Goal: Task Accomplishment & Management: Manage account settings

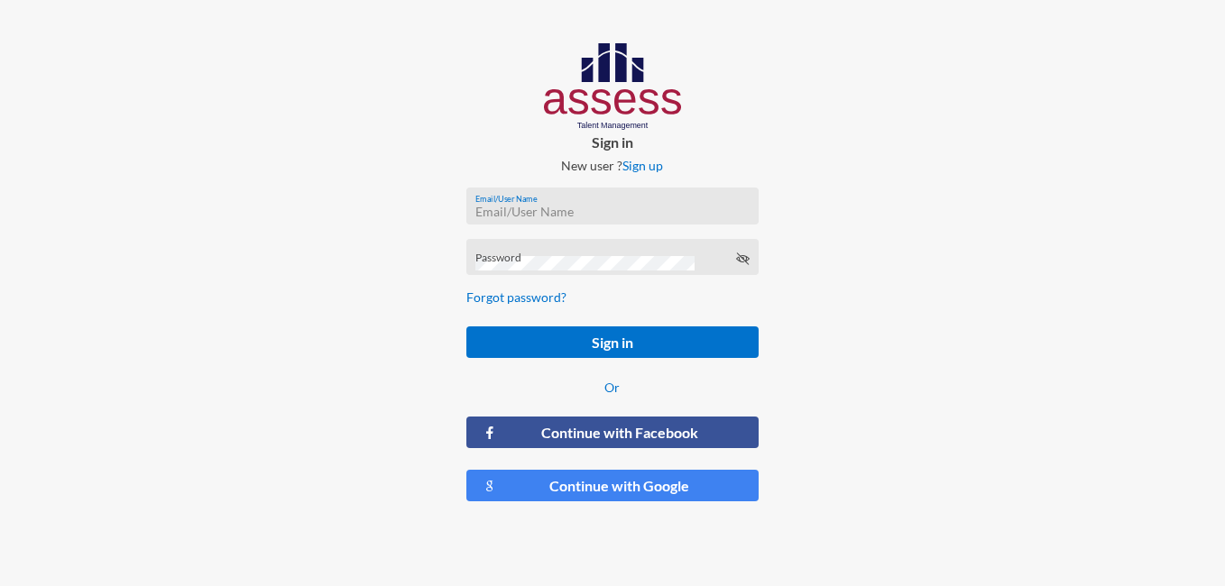
click at [568, 205] on input "Email/User Name" at bounding box center [612, 212] width 274 height 14
paste input "RMES_4948"
type input "RMES_4948"
click at [595, 248] on div "Password" at bounding box center [612, 261] width 274 height 27
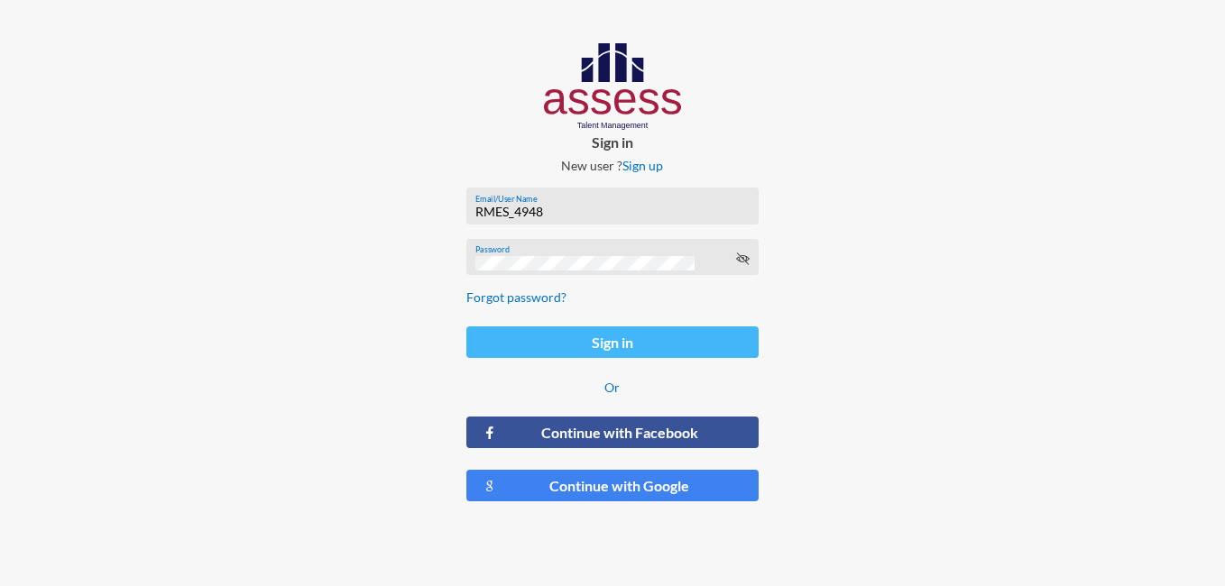
click at [625, 344] on button "Sign in" at bounding box center [612, 343] width 293 height 32
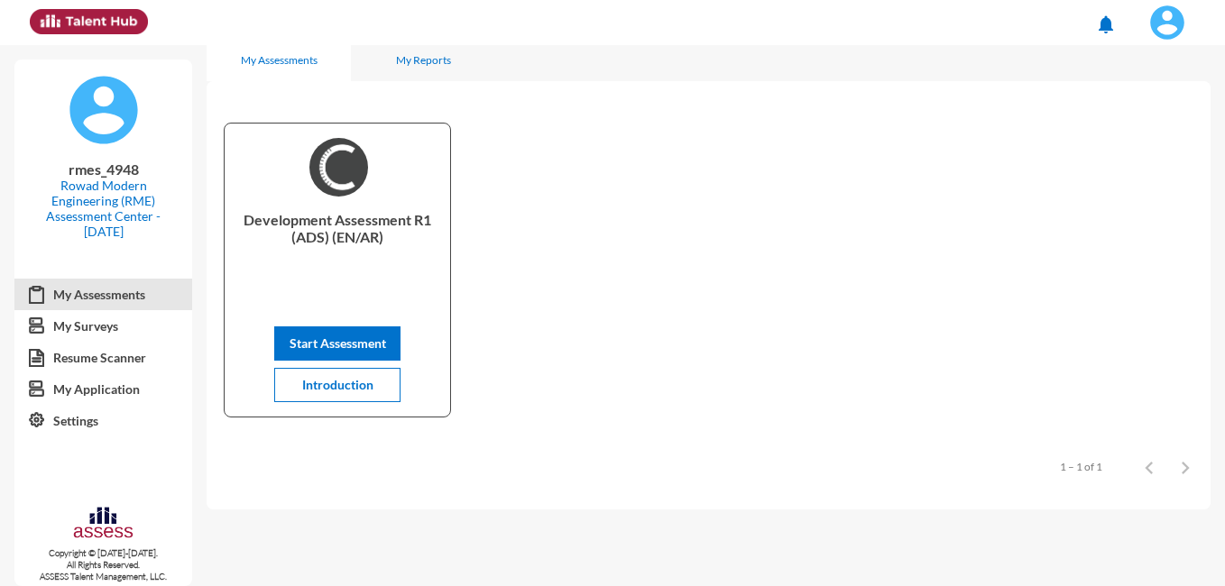
scroll to position [34, 0]
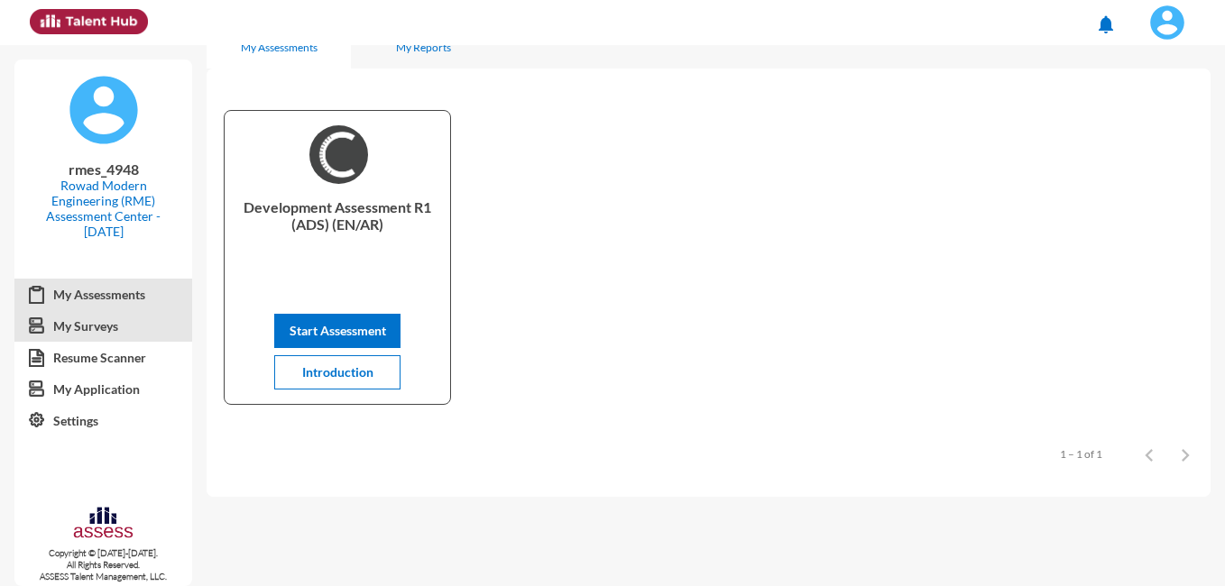
click at [94, 327] on link "My Surveys" at bounding box center [103, 326] width 178 height 32
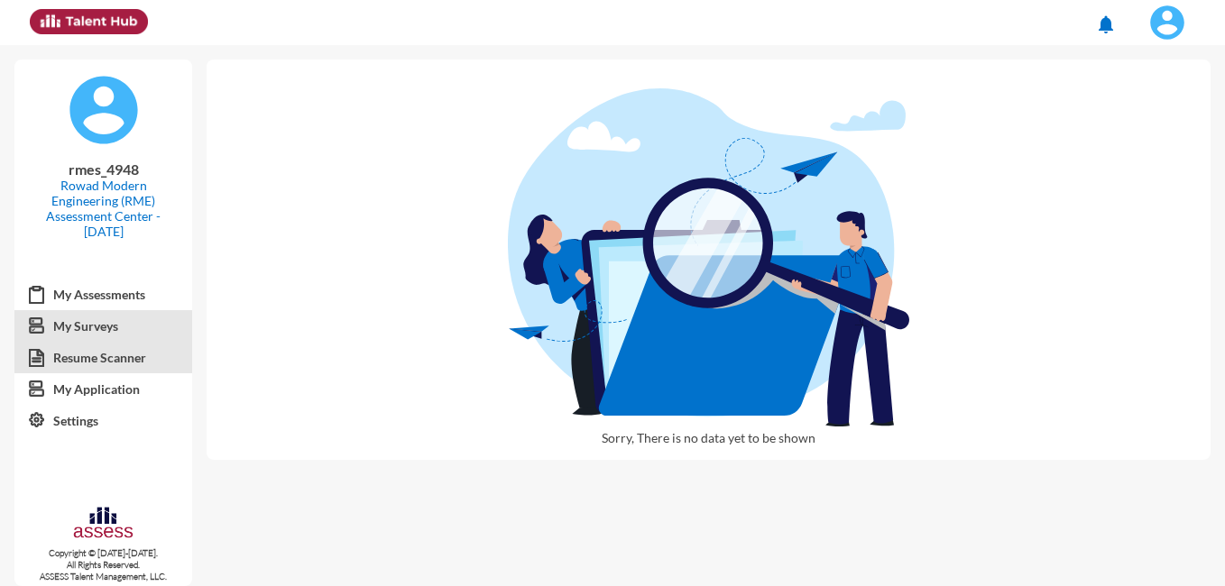
click at [101, 359] on link "Resume Scanner" at bounding box center [103, 358] width 178 height 32
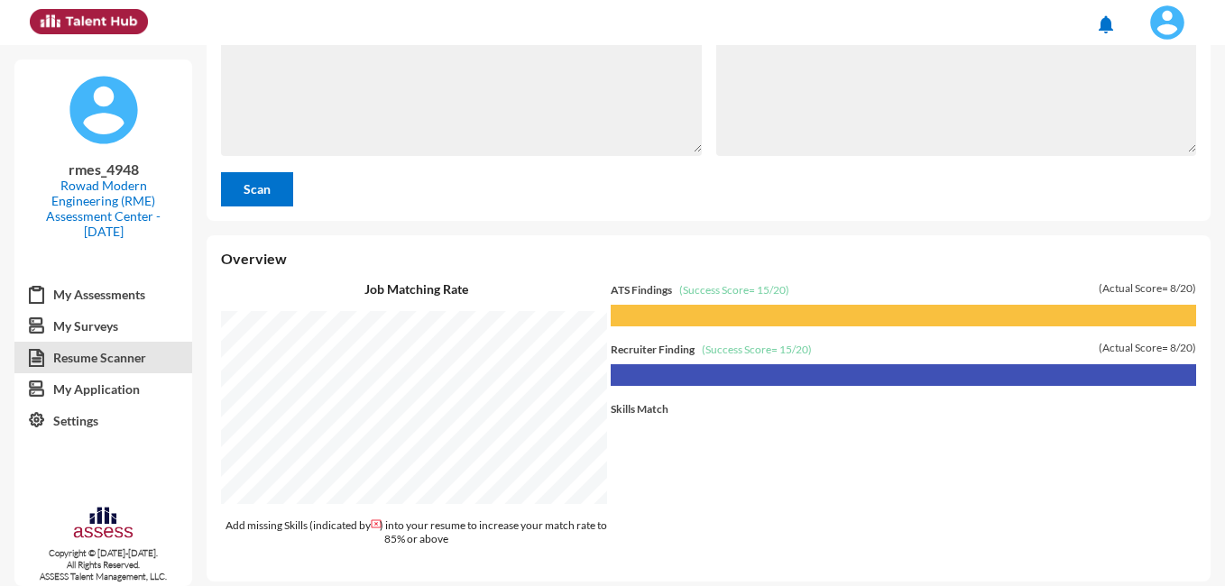
scroll to position [142, 0]
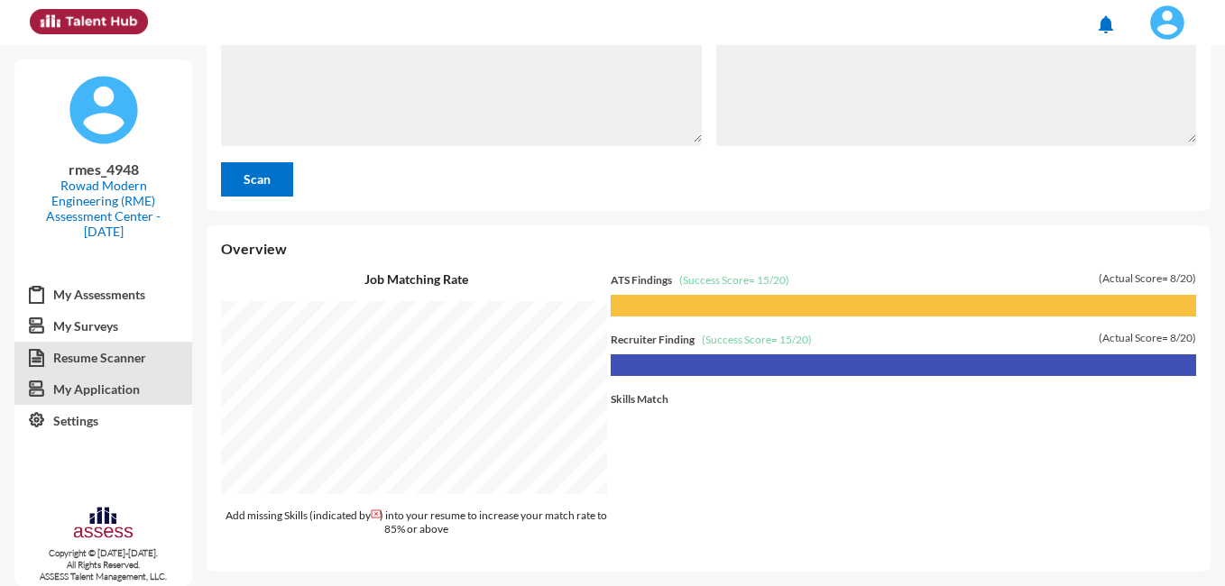
click at [81, 391] on link "My Application" at bounding box center [103, 390] width 178 height 32
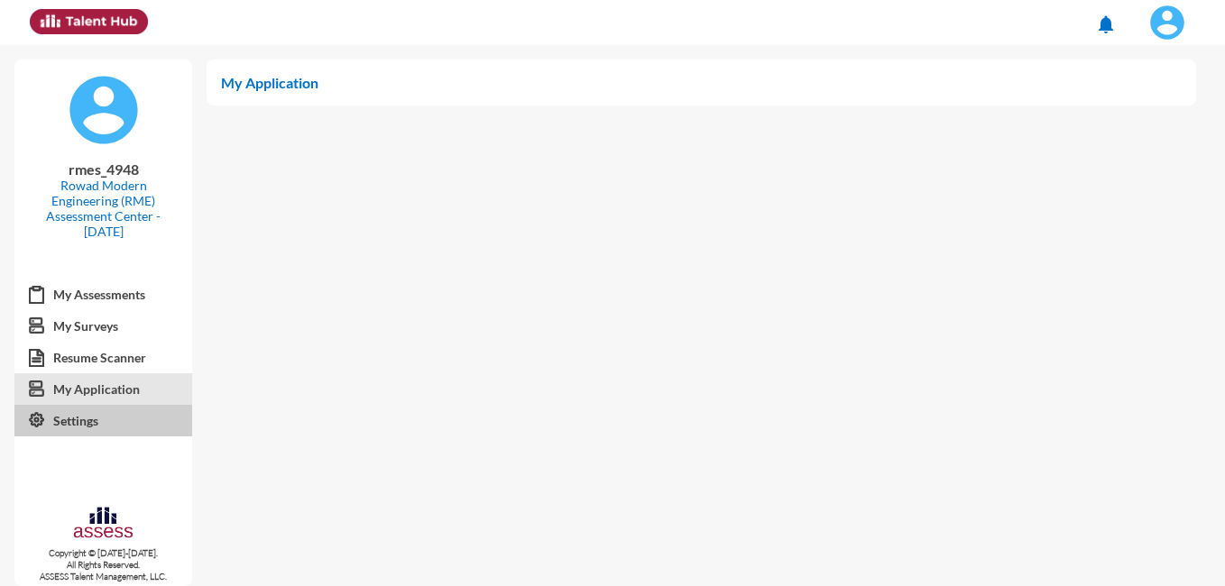
click at [73, 419] on link "Settings" at bounding box center [103, 421] width 178 height 32
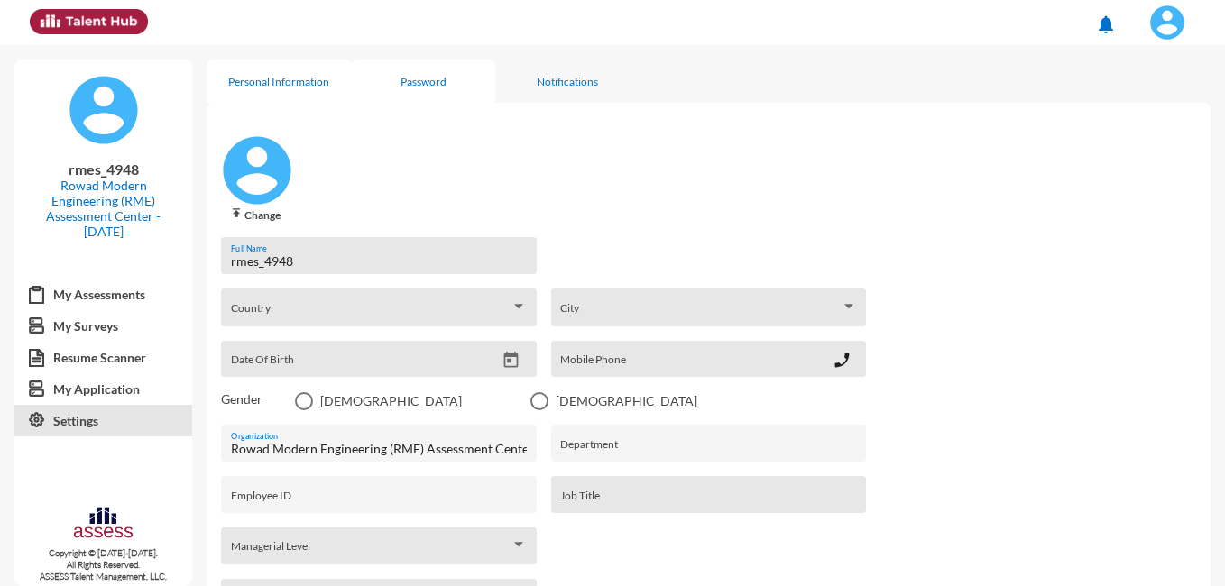
click at [420, 75] on div "Password" at bounding box center [424, 82] width 46 height 14
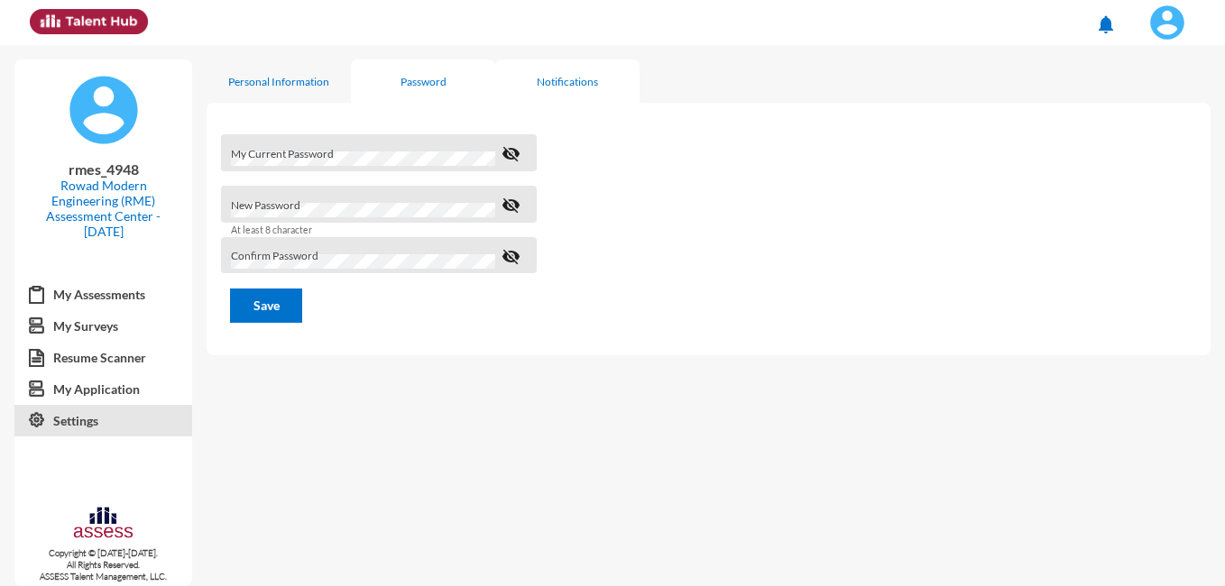
click at [580, 83] on div "Notifications" at bounding box center [567, 82] width 61 height 14
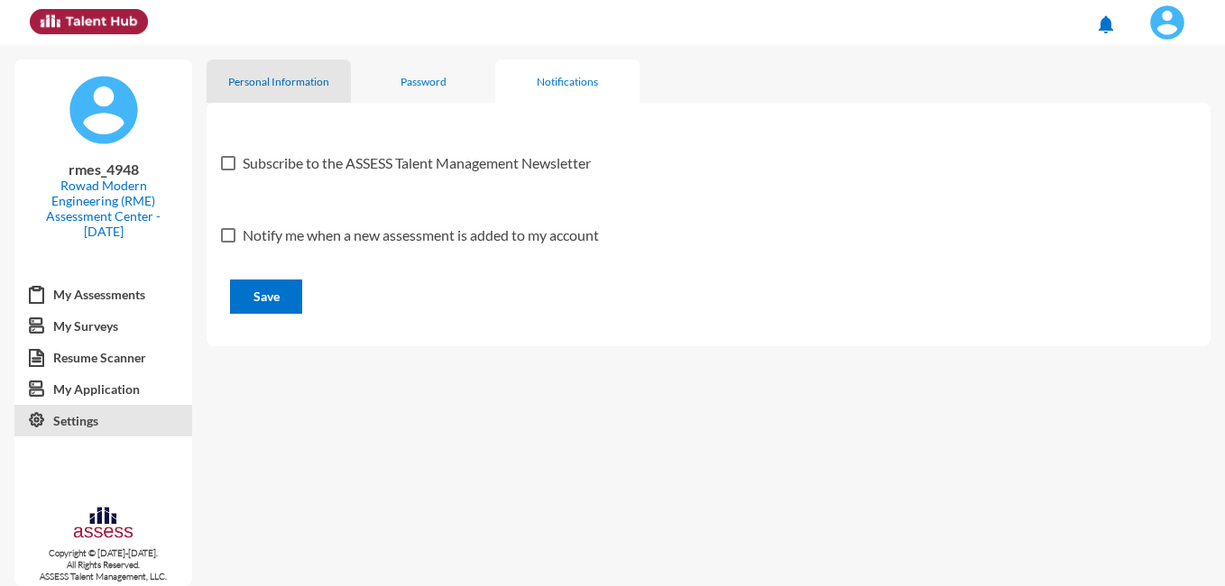
click at [291, 78] on div "Personal Information" at bounding box center [278, 82] width 101 height 14
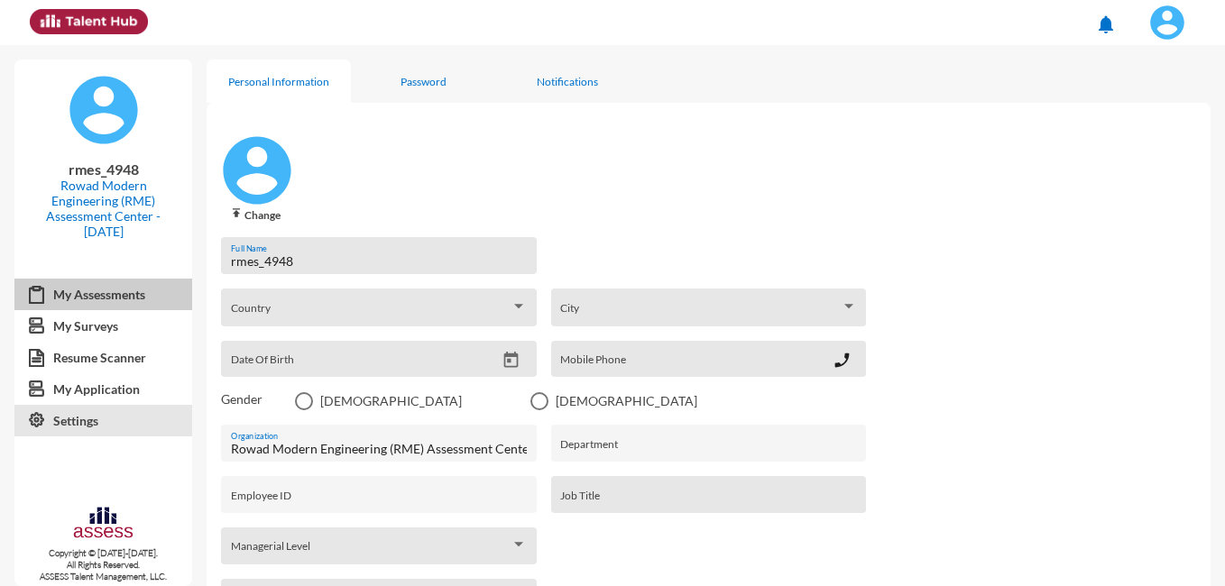
click at [123, 293] on link "My Assessments" at bounding box center [103, 295] width 178 height 32
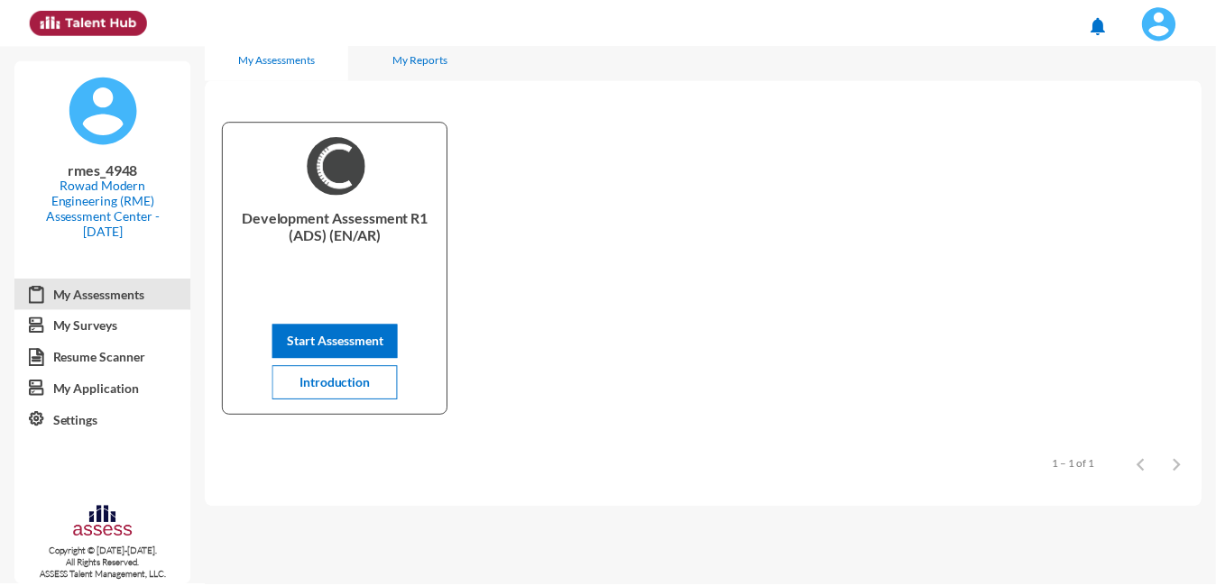
scroll to position [34, 0]
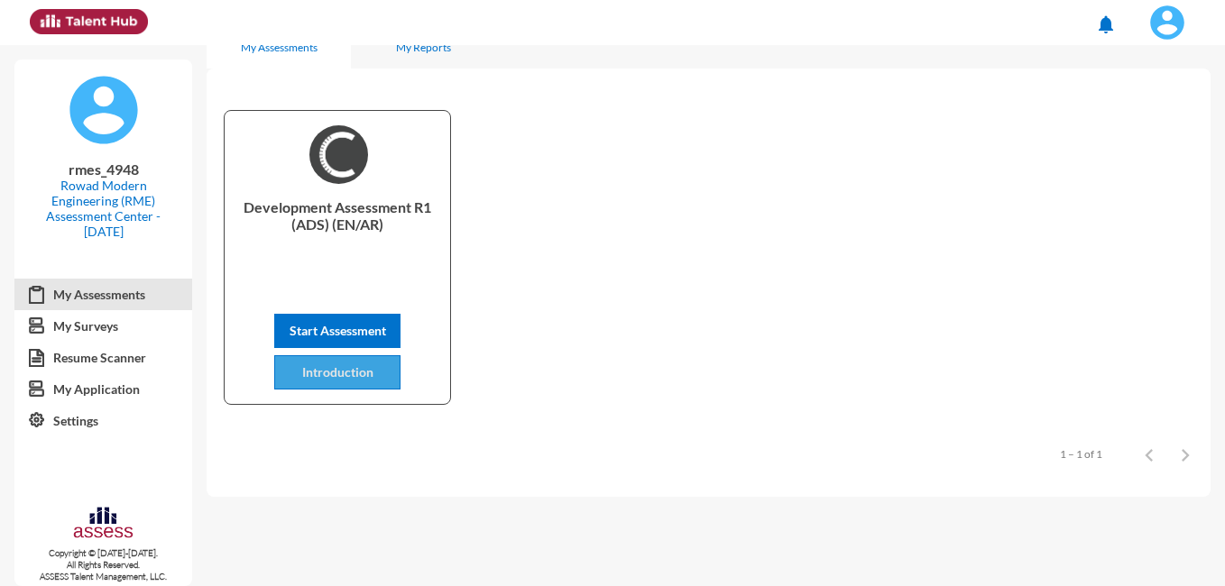
click at [339, 373] on span "Introduction" at bounding box center [337, 371] width 71 height 15
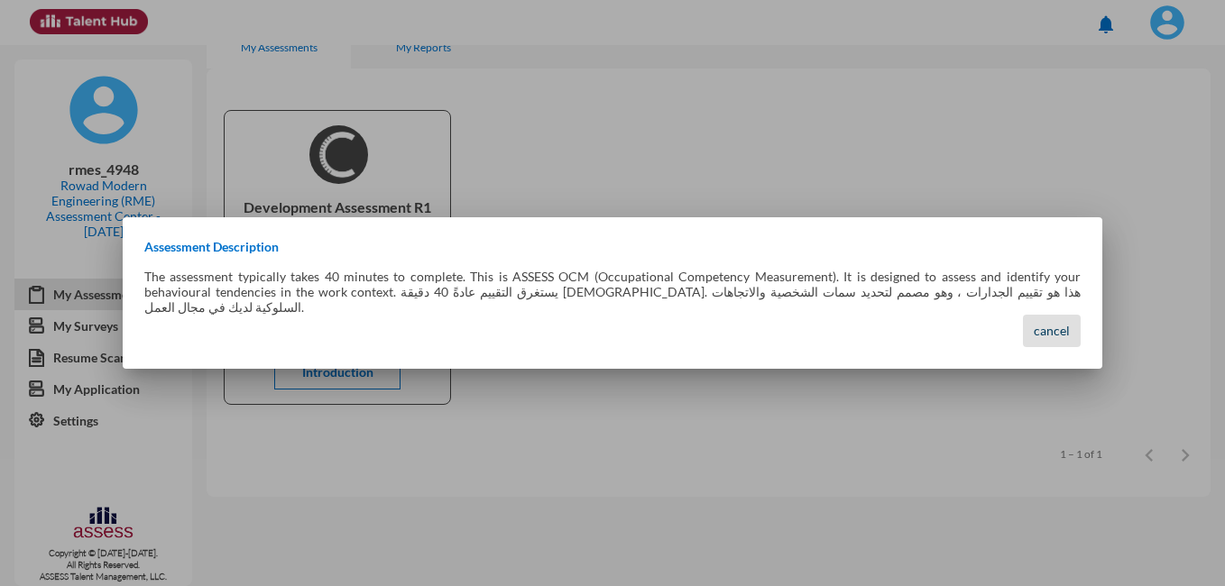
click at [1044, 323] on span "cancel" at bounding box center [1052, 330] width 36 height 15
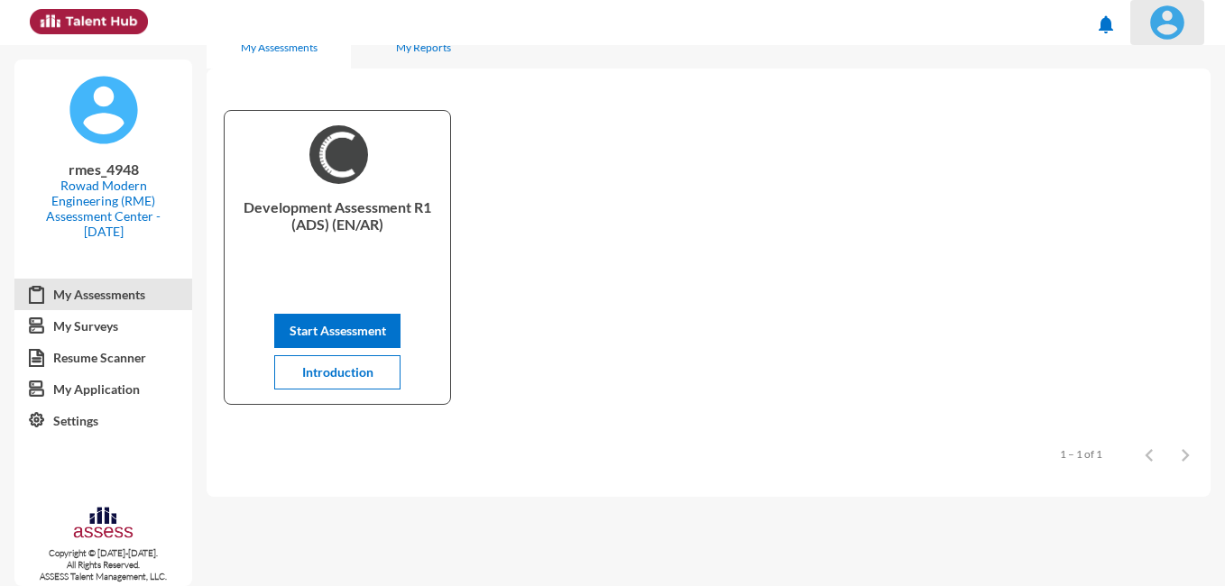
click at [1162, 23] on img at bounding box center [1167, 23] width 36 height 36
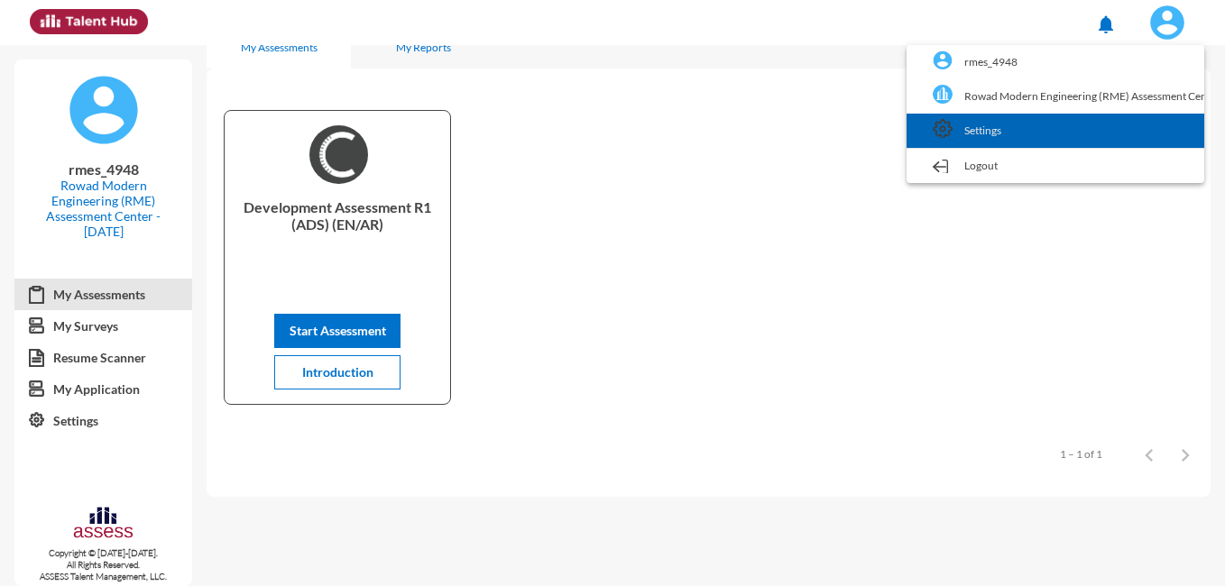
click at [982, 129] on link "Settings" at bounding box center [1056, 131] width 280 height 34
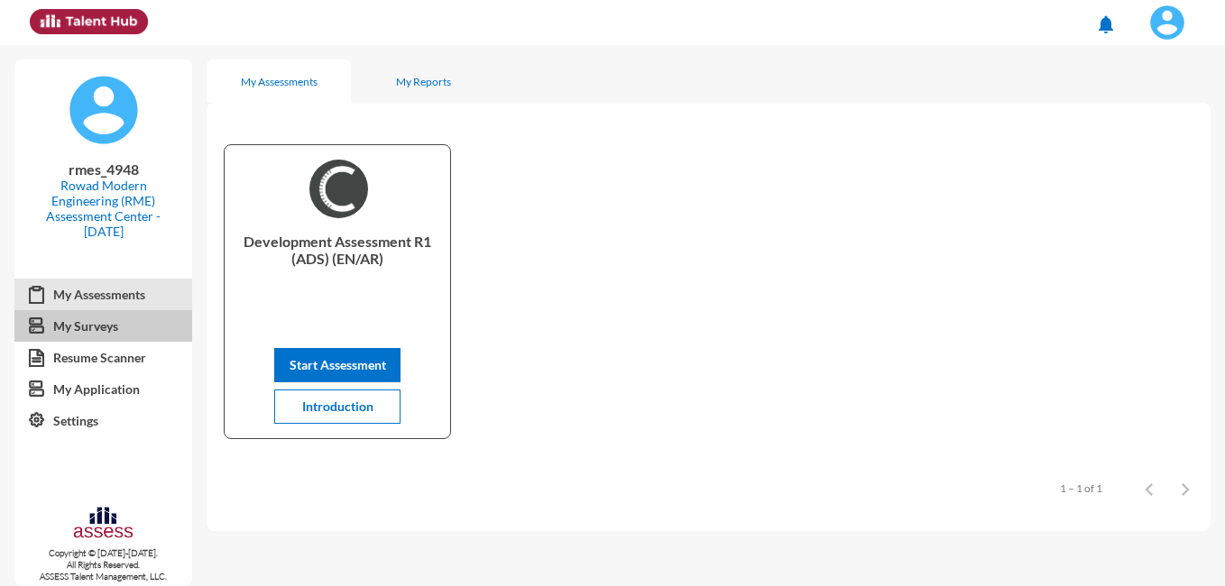
click at [106, 322] on link "My Surveys" at bounding box center [103, 326] width 178 height 32
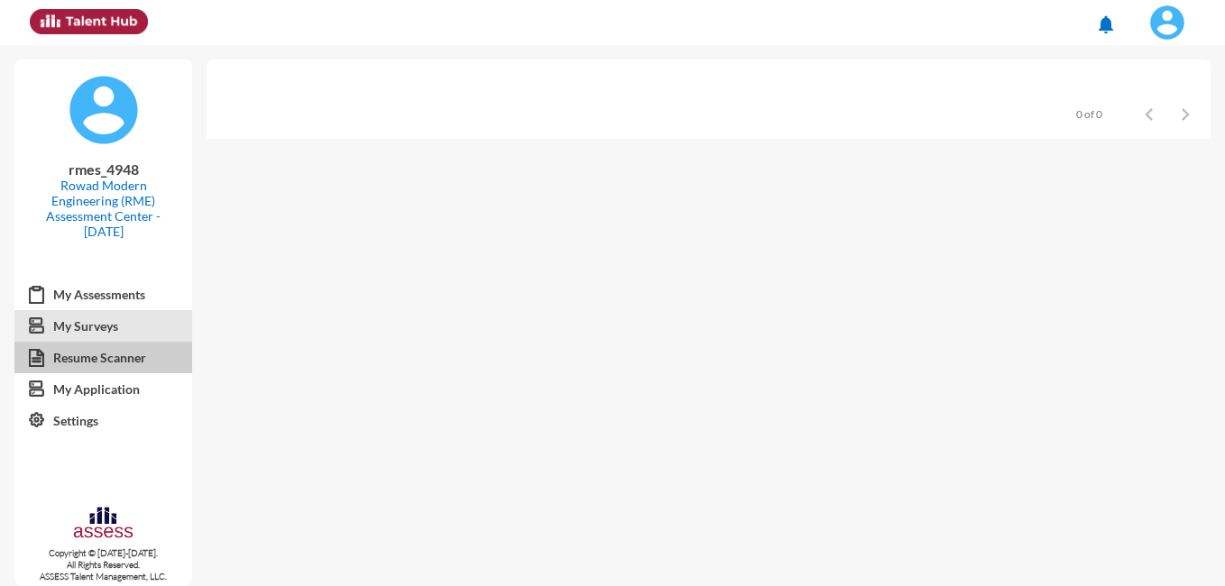
click at [115, 358] on link "Resume Scanner" at bounding box center [103, 358] width 178 height 32
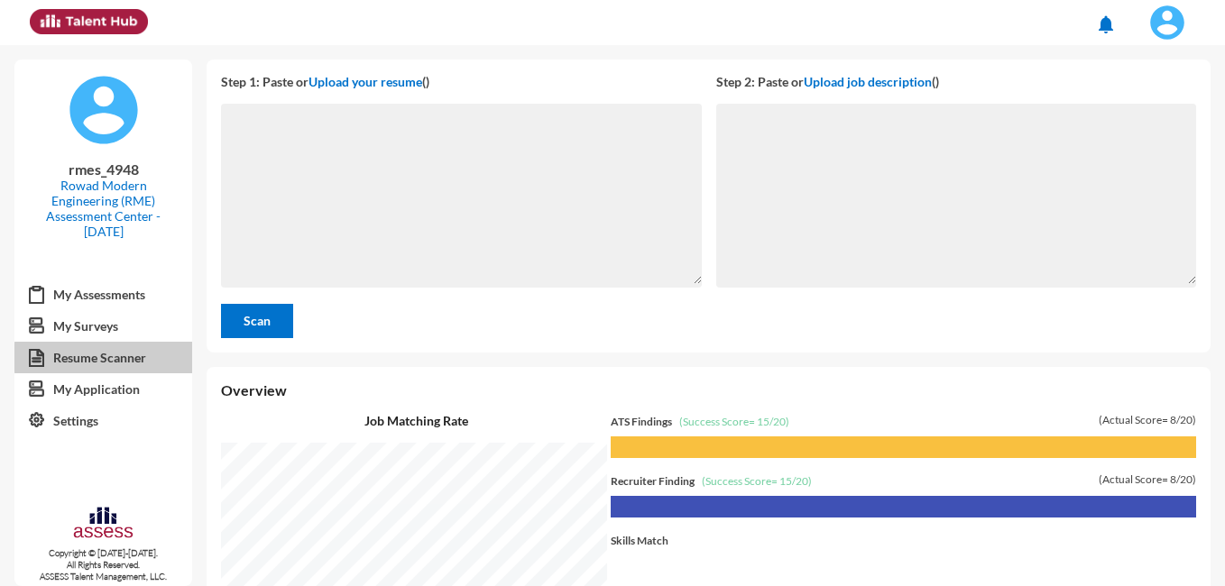
scroll to position [541, 1010]
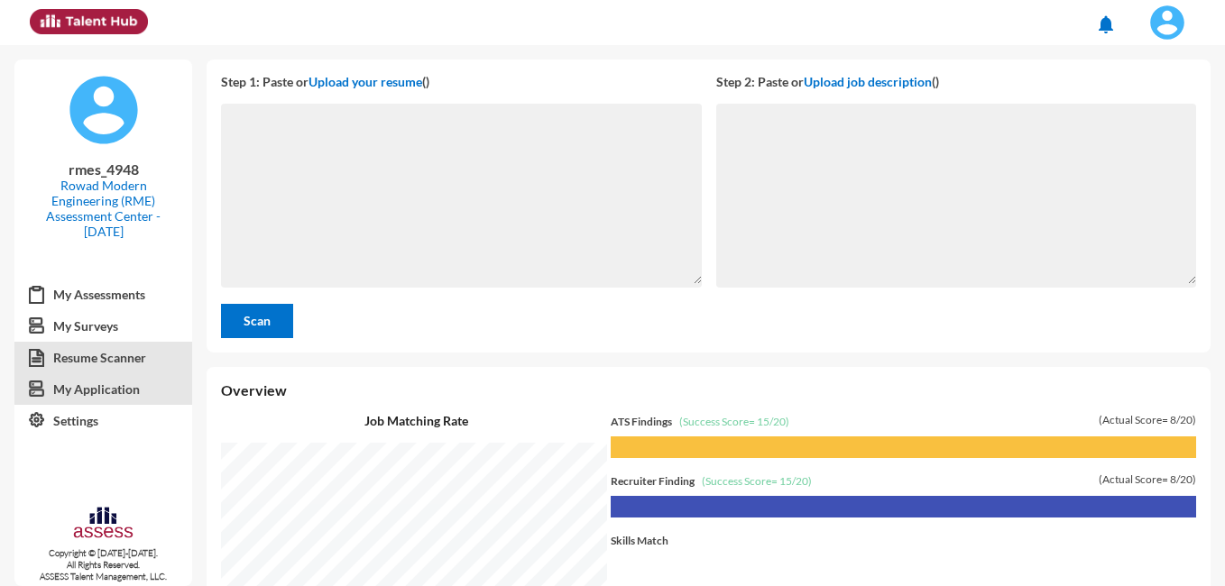
click at [119, 390] on link "My Application" at bounding box center [103, 390] width 178 height 32
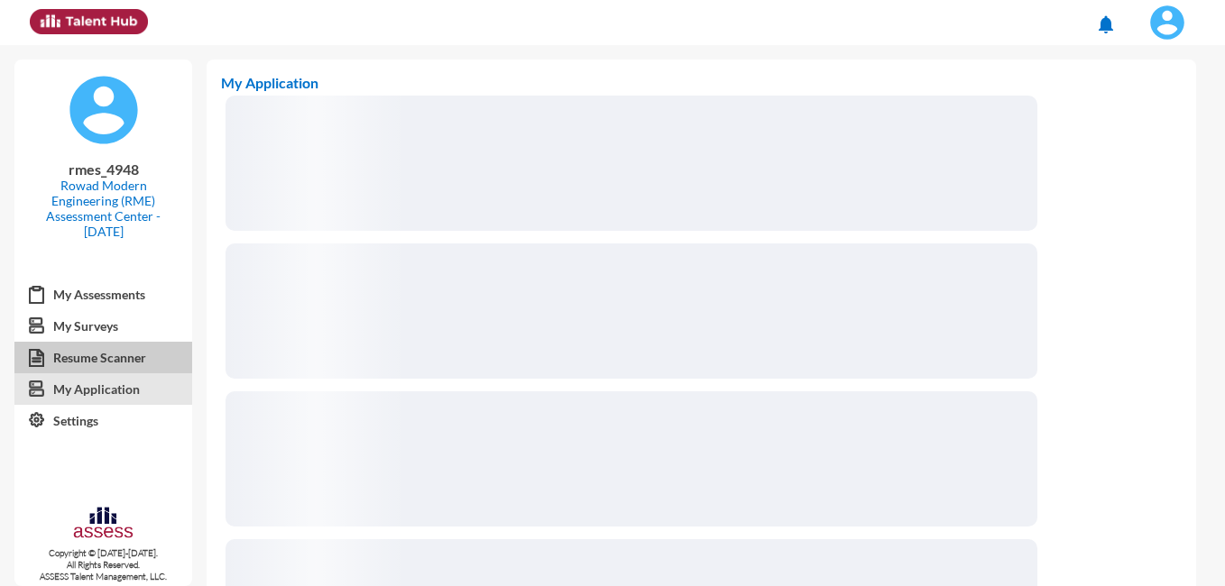
click at [123, 361] on link "Resume Scanner" at bounding box center [103, 358] width 178 height 32
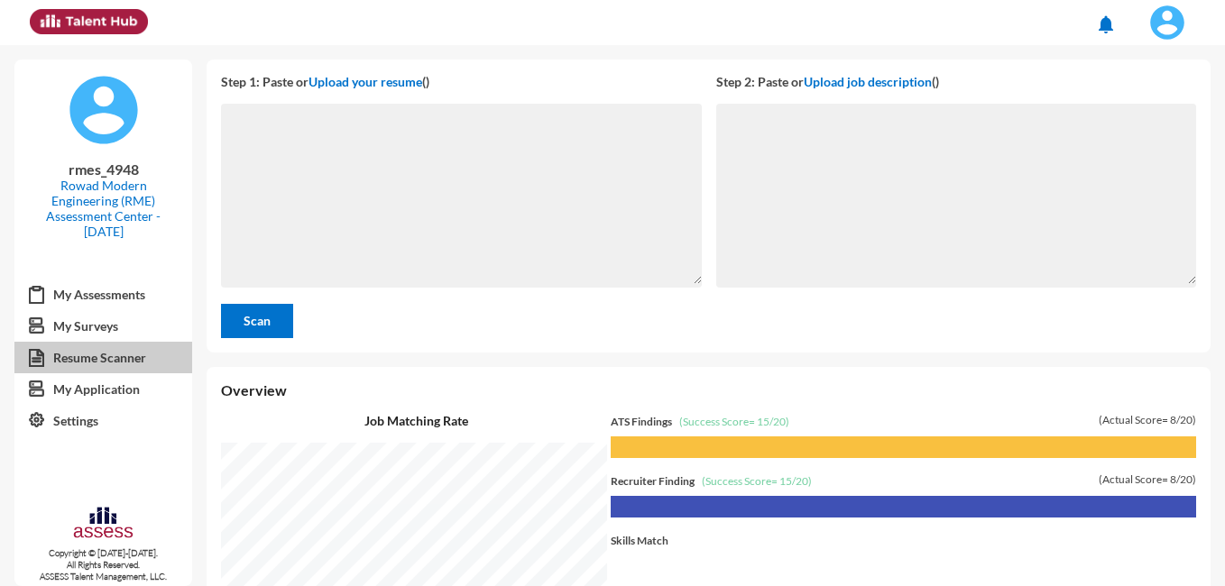
scroll to position [541, 1010]
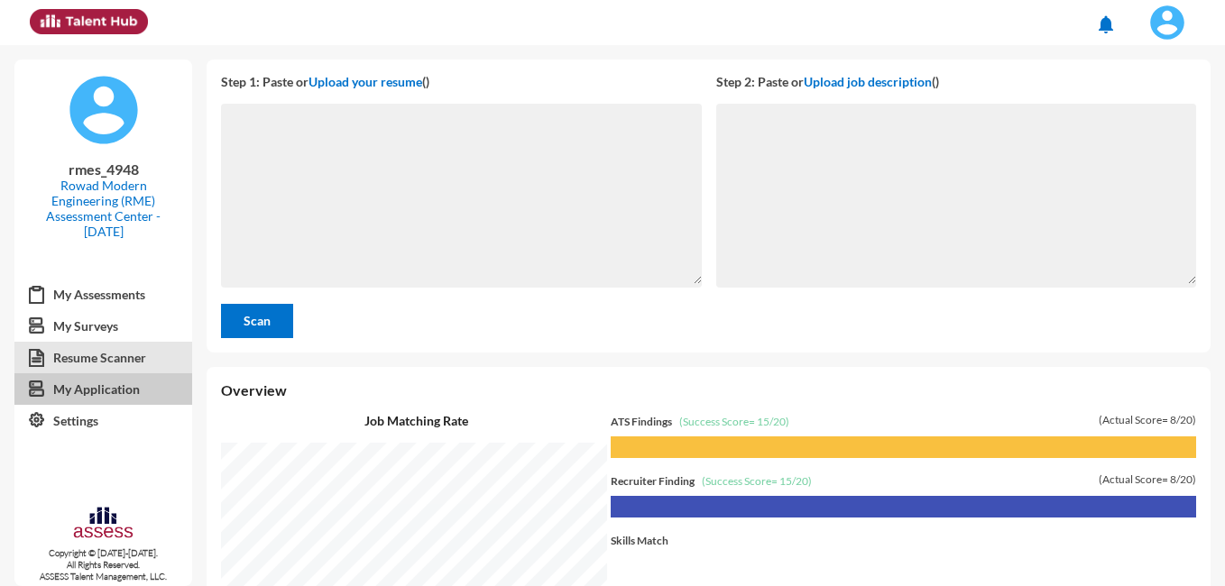
click at [125, 387] on link "My Application" at bounding box center [103, 390] width 178 height 32
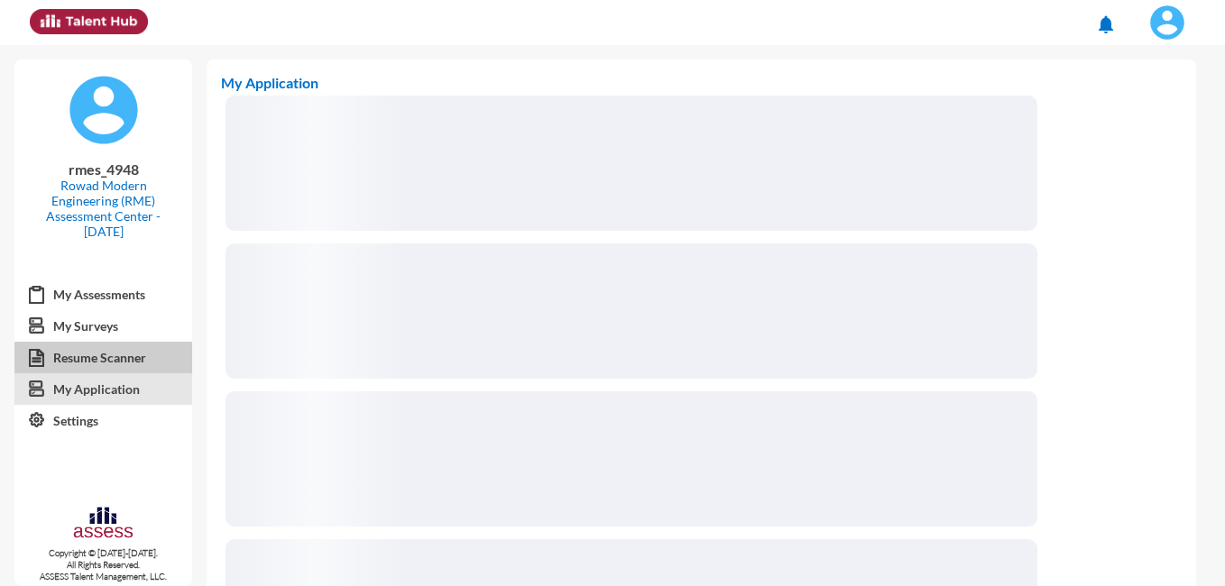
click at [126, 364] on link "Resume Scanner" at bounding box center [103, 358] width 178 height 32
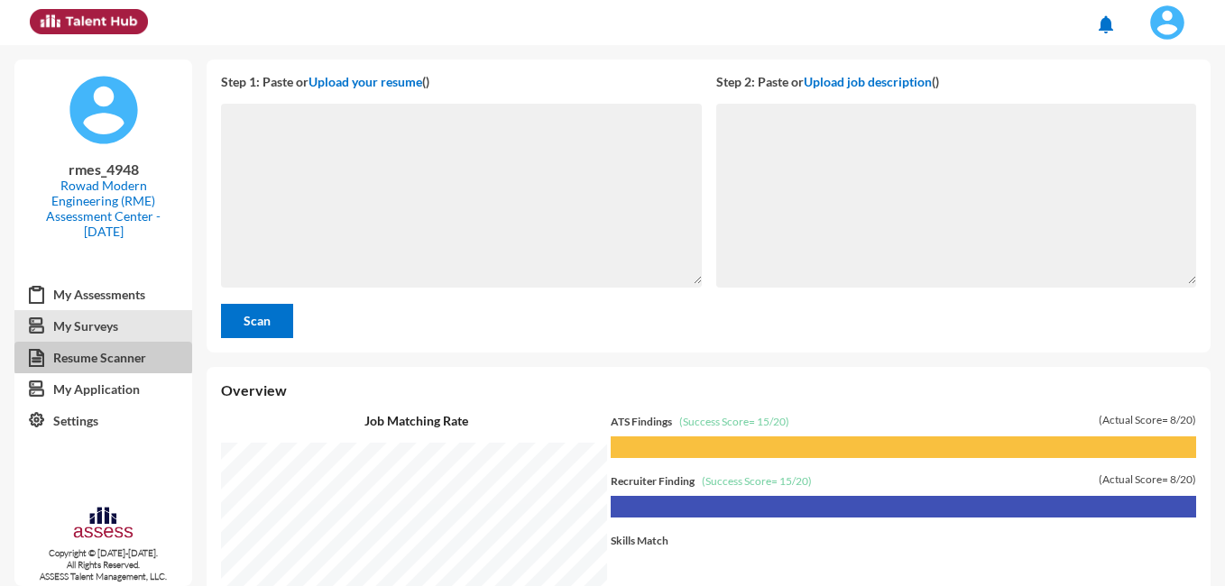
scroll to position [541, 1010]
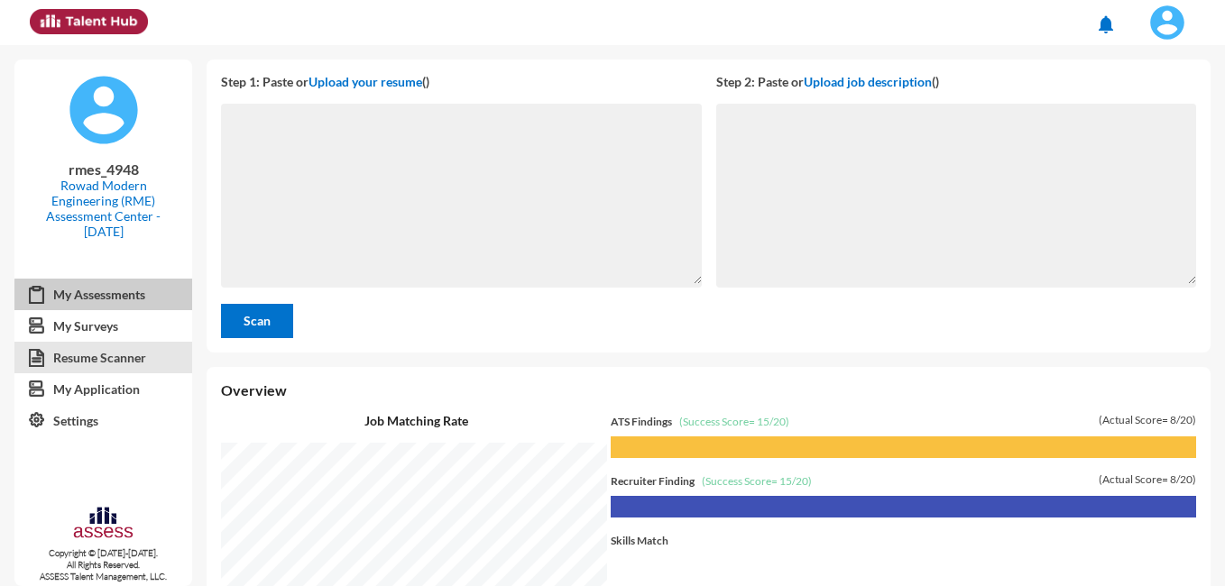
click at [144, 303] on link "My Assessments" at bounding box center [103, 295] width 178 height 32
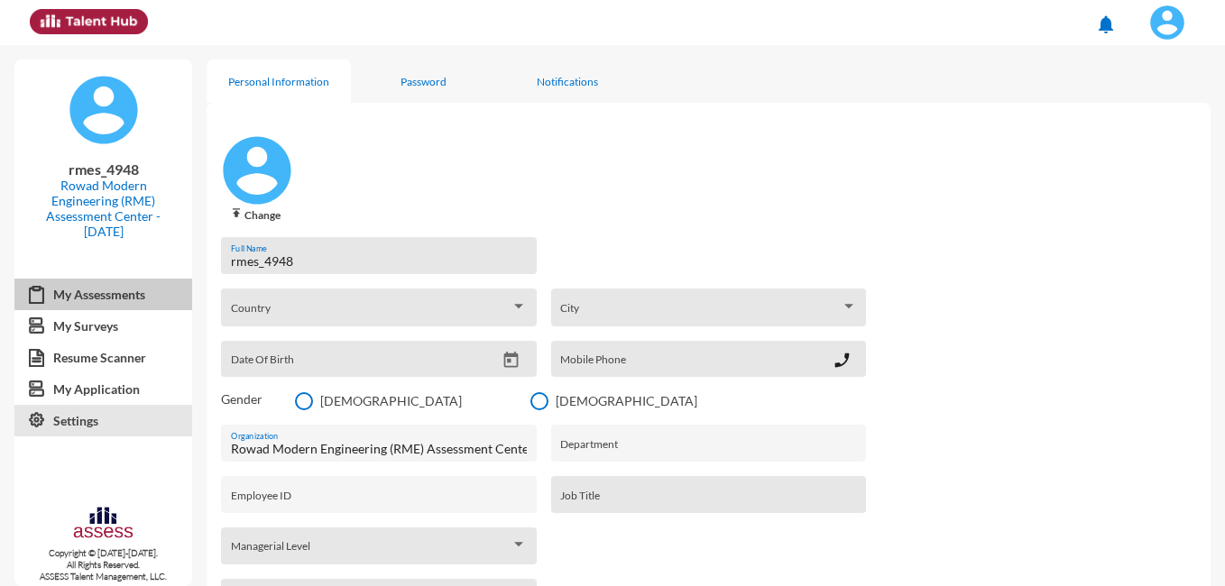
click at [115, 294] on link "My Assessments" at bounding box center [103, 295] width 178 height 32
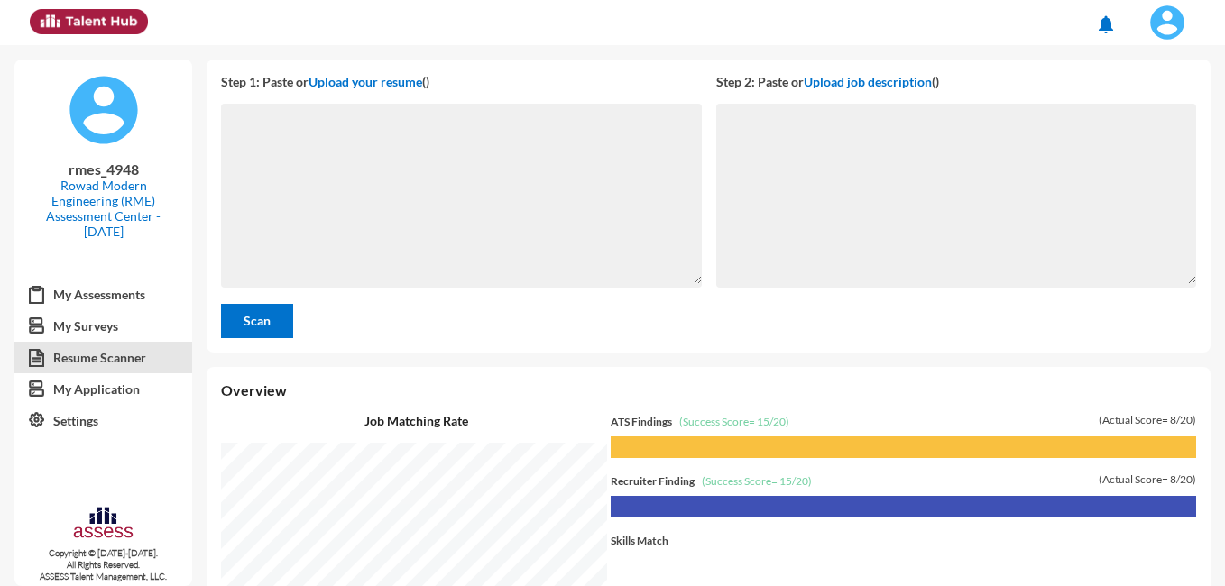
scroll to position [541, 1010]
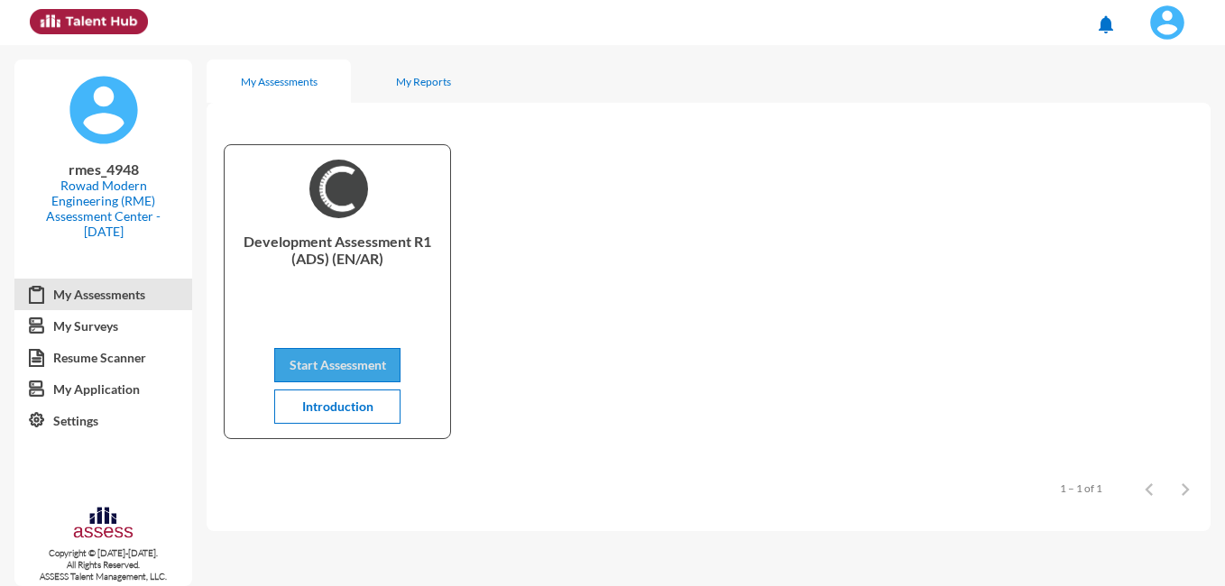
click at [351, 364] on span "Start Assessment" at bounding box center [338, 364] width 97 height 15
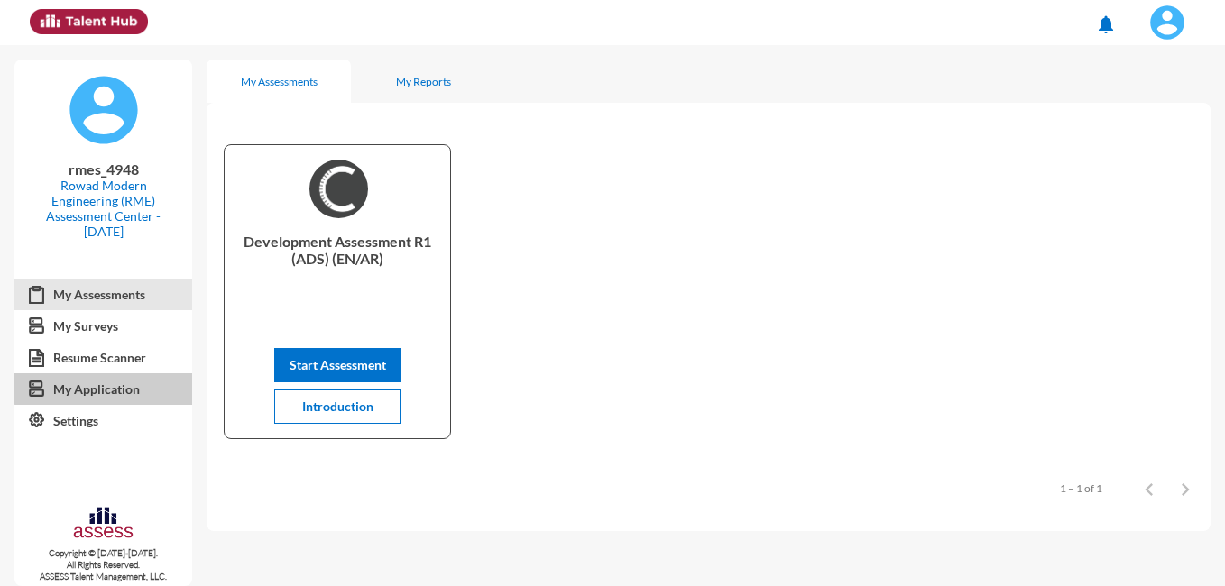
click at [135, 389] on link "My Application" at bounding box center [103, 390] width 178 height 32
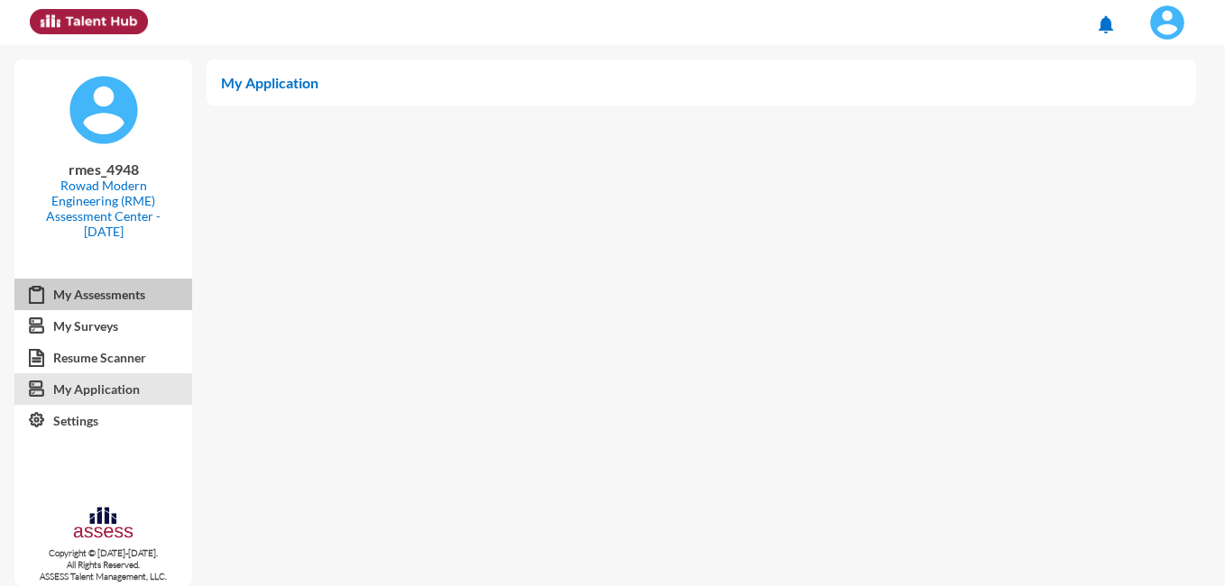
click at [133, 294] on link "My Assessments" at bounding box center [103, 295] width 178 height 32
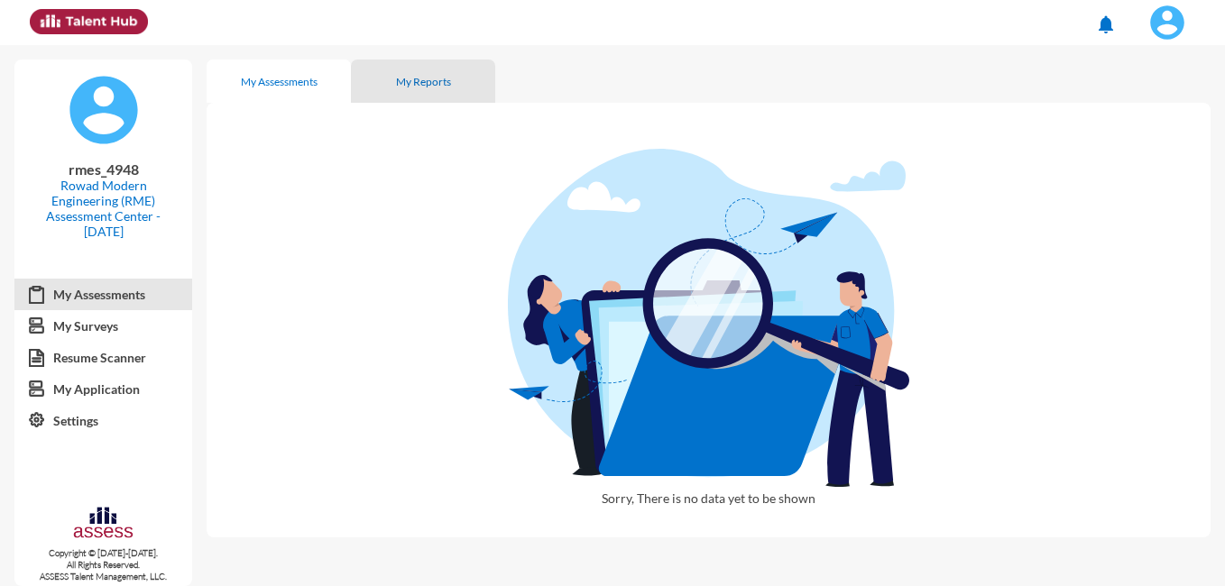
click at [423, 79] on div "My Reports" at bounding box center [423, 82] width 55 height 14
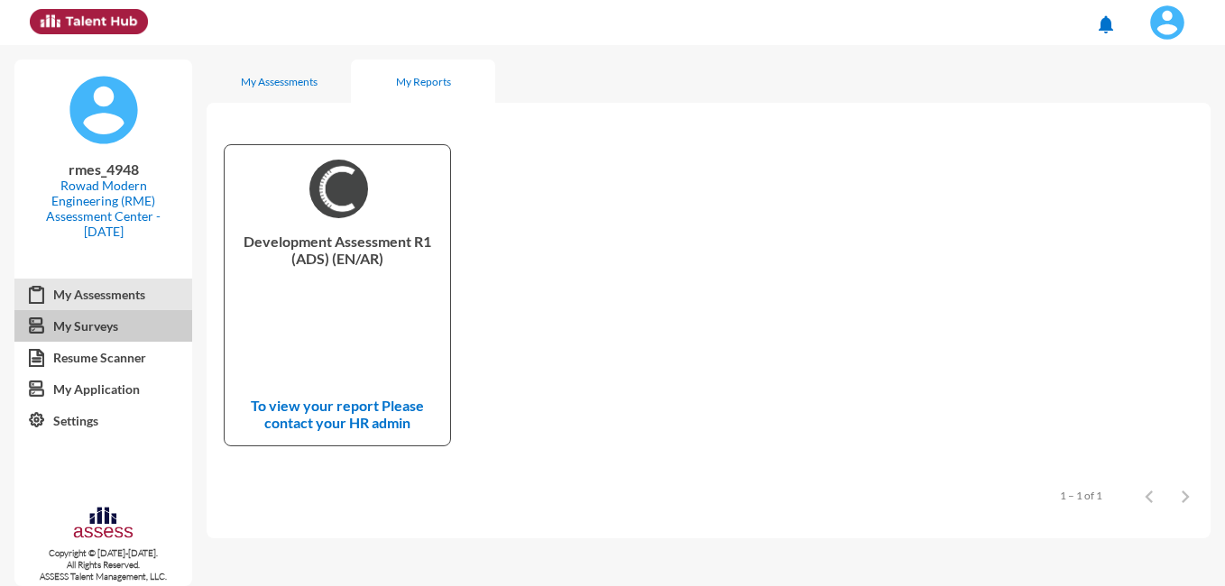
click at [106, 332] on link "My Surveys" at bounding box center [103, 326] width 178 height 32
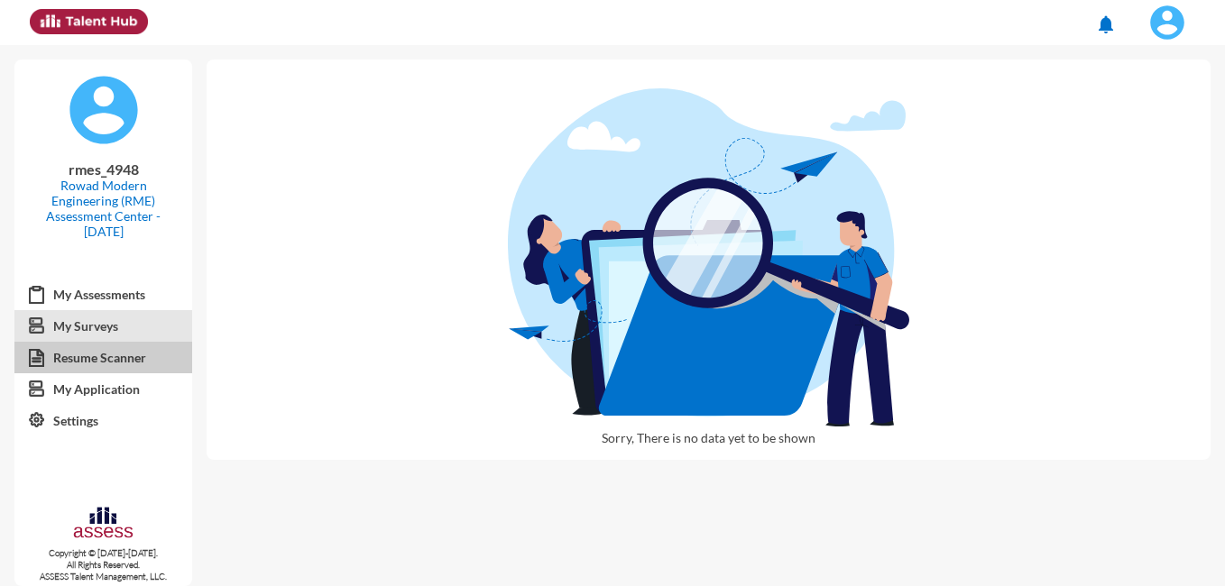
click at [118, 355] on link "Resume Scanner" at bounding box center [103, 358] width 178 height 32
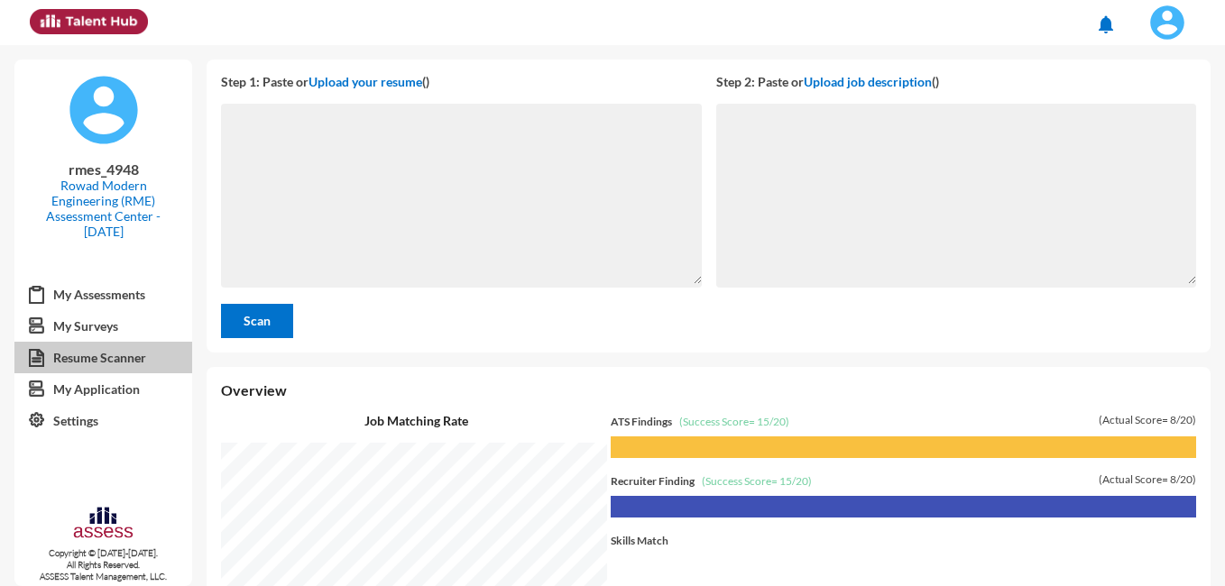
scroll to position [541, 1010]
click at [700, 446] on div at bounding box center [904, 448] width 586 height 22
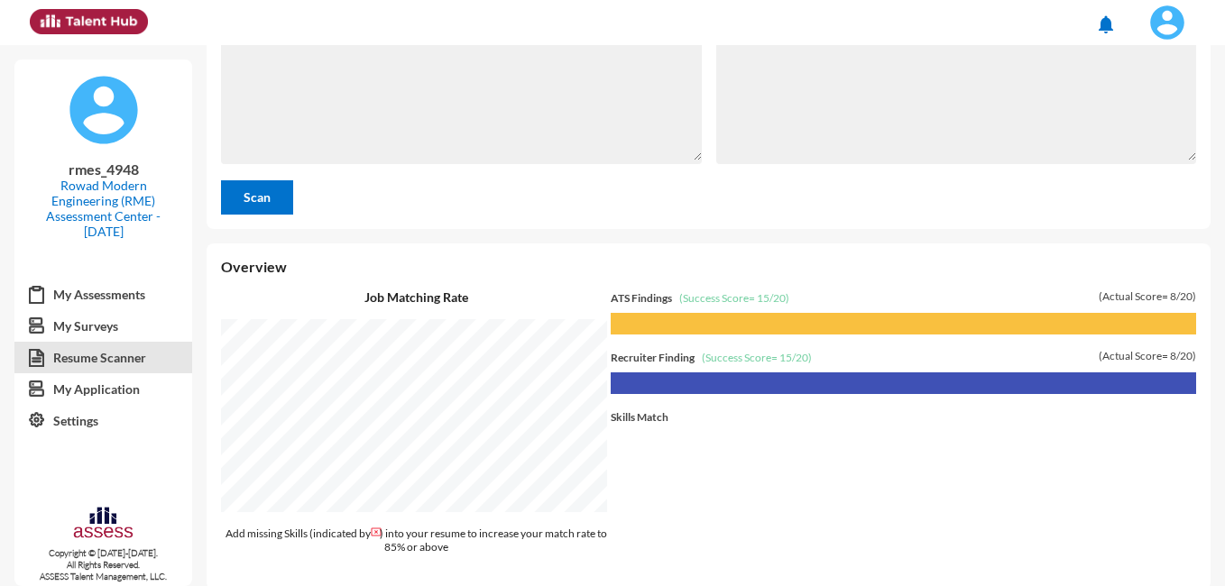
scroll to position [142, 0]
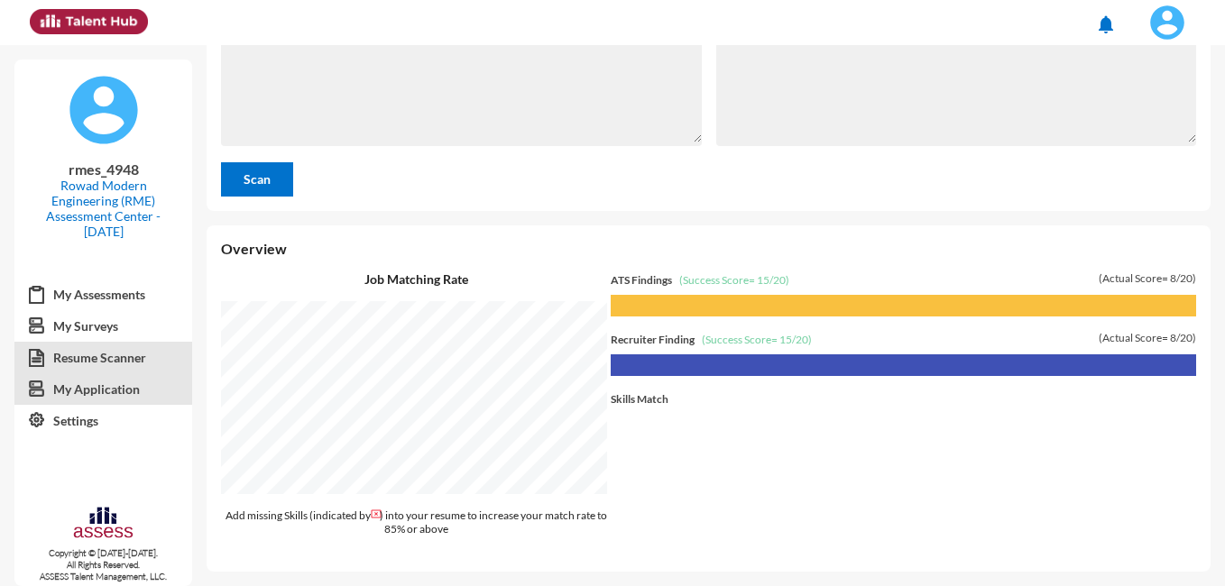
click at [98, 389] on link "My Application" at bounding box center [103, 390] width 178 height 32
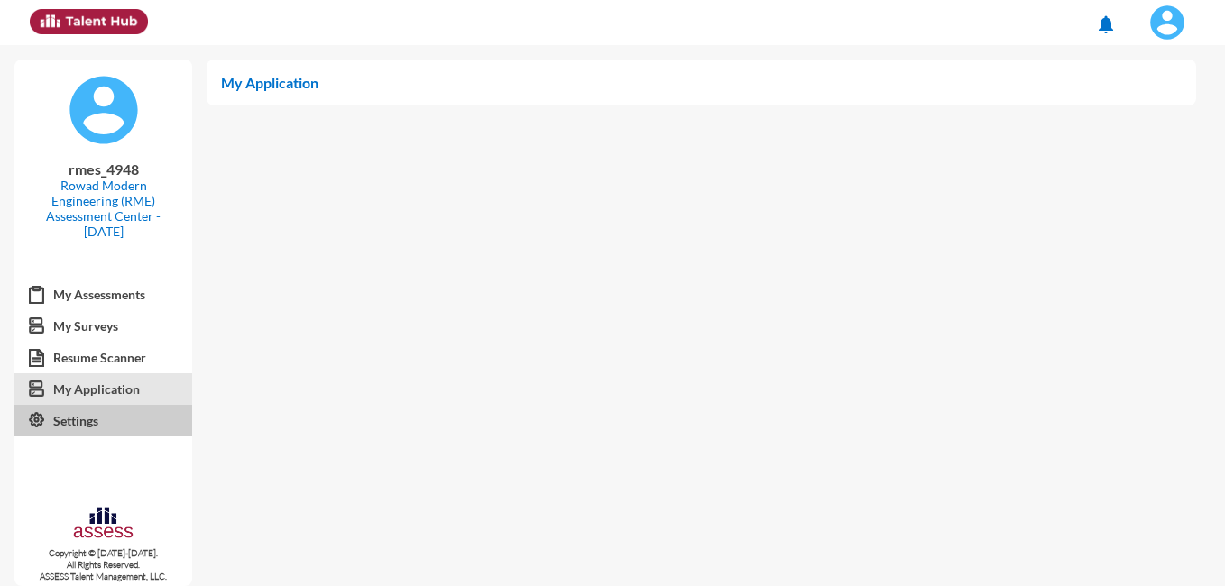
click at [99, 427] on link "Settings" at bounding box center [103, 421] width 178 height 32
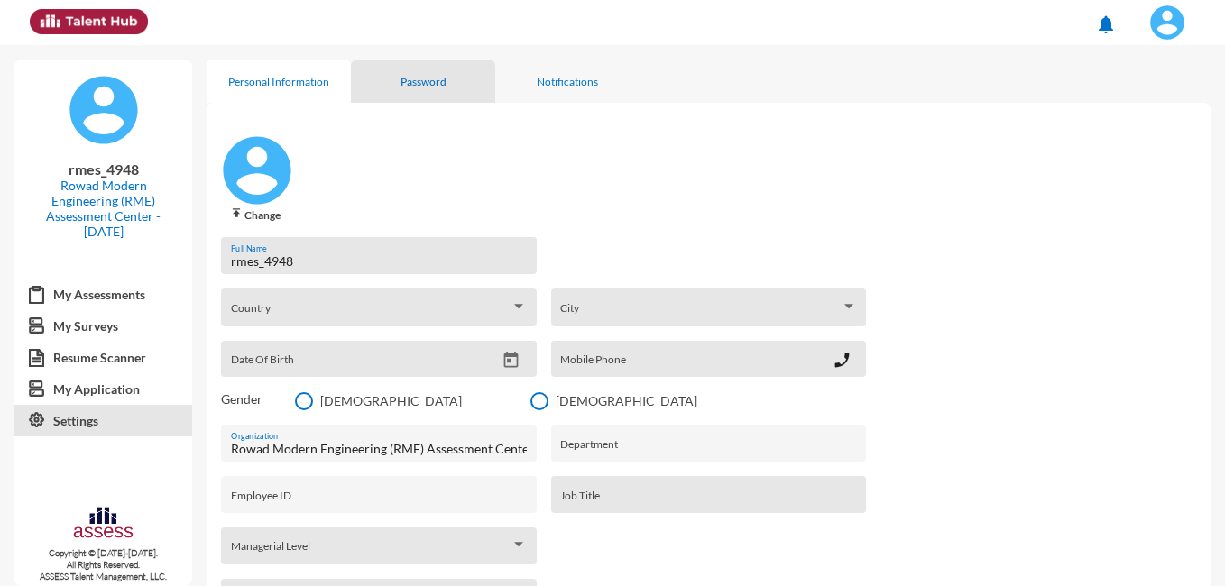
click at [420, 83] on div "Password" at bounding box center [424, 82] width 46 height 14
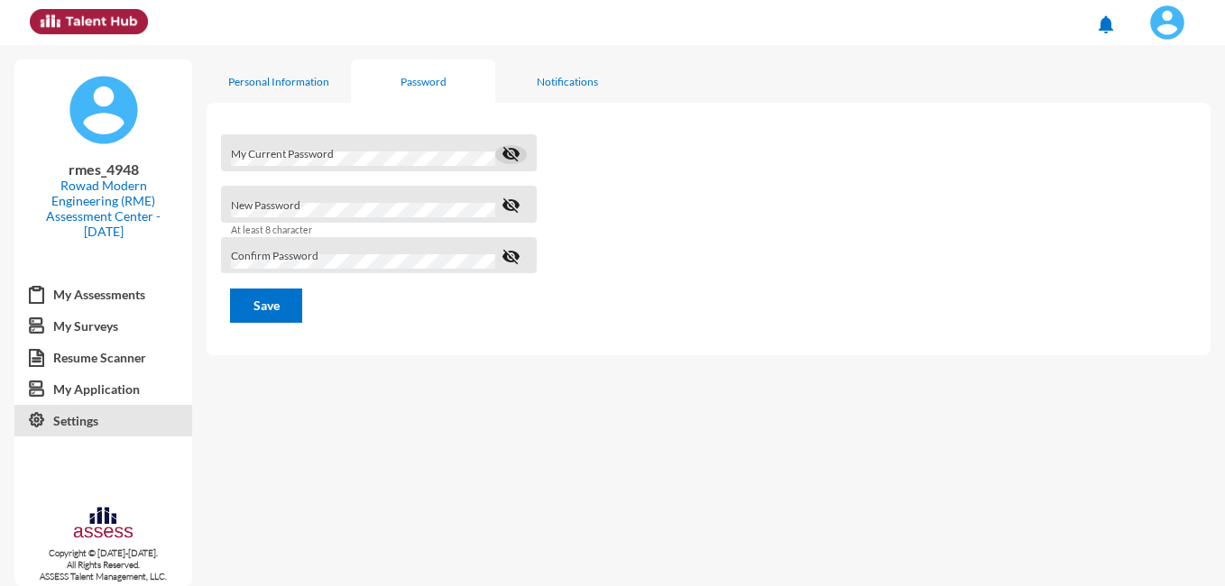
click at [512, 152] on mat-icon "visibility_off" at bounding box center [512, 154] width 22 height 22
click at [512, 205] on mat-icon "visibility_off" at bounding box center [512, 206] width 22 height 22
click at [505, 262] on mat-icon "visibility_off" at bounding box center [512, 257] width 22 height 22
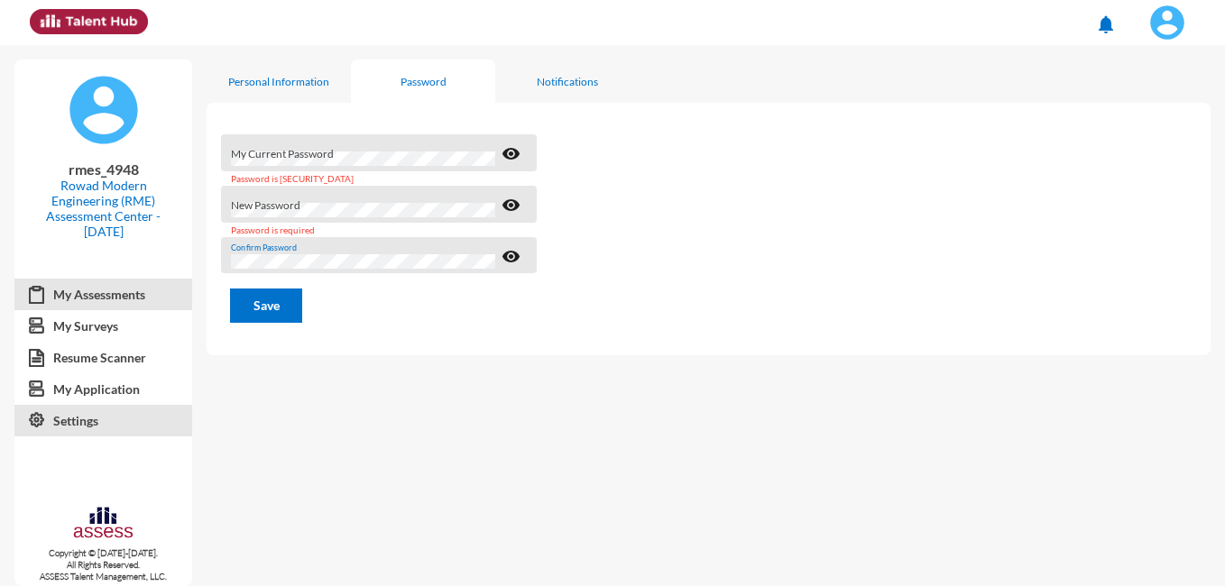
click at [105, 298] on link "My Assessments" at bounding box center [103, 295] width 178 height 32
